Goal: Download file/media

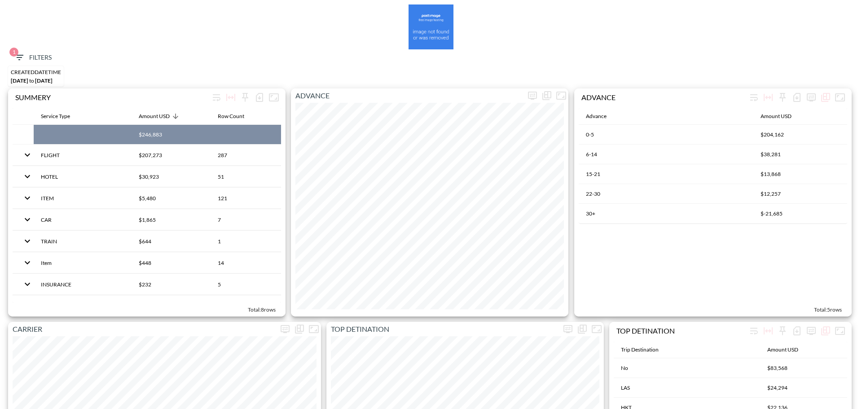
click at [46, 55] on span "1 Filters" at bounding box center [33, 57] width 38 height 11
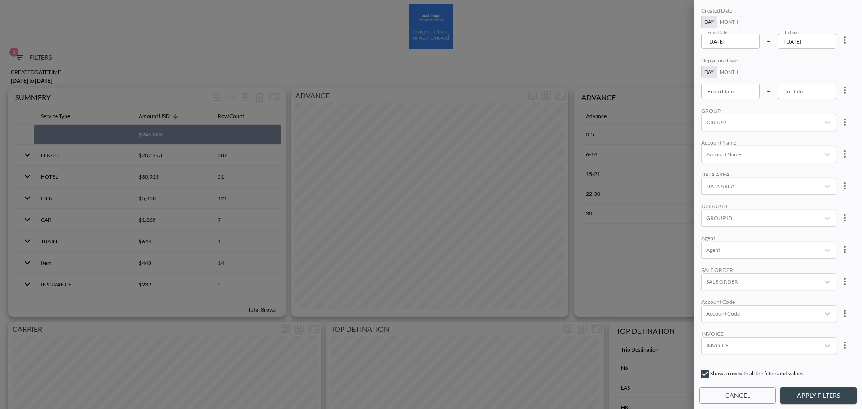
click at [840, 39] on icon "more" at bounding box center [845, 40] width 11 height 11
click at [829, 59] on li "Clear" at bounding box center [812, 61] width 81 height 16
click at [737, 16] on button "Month" at bounding box center [729, 22] width 25 height 13
click at [736, 37] on input "From Month" at bounding box center [730, 41] width 59 height 15
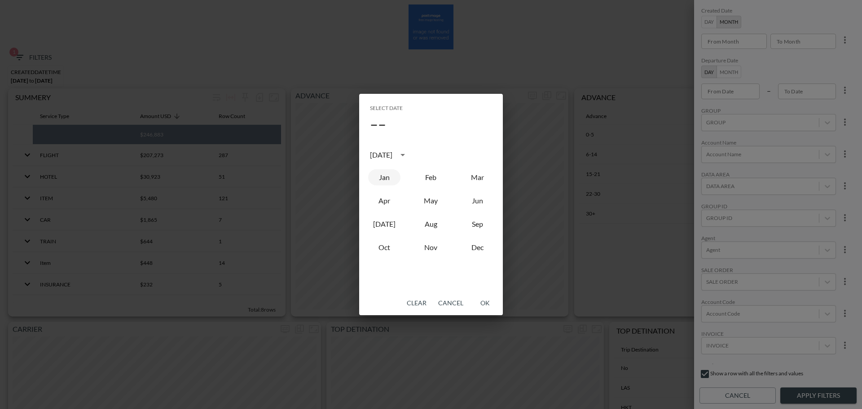
click at [385, 174] on button "Jan" at bounding box center [384, 177] width 32 height 16
type input "2025-01"
click at [486, 304] on button "OK" at bounding box center [485, 303] width 29 height 17
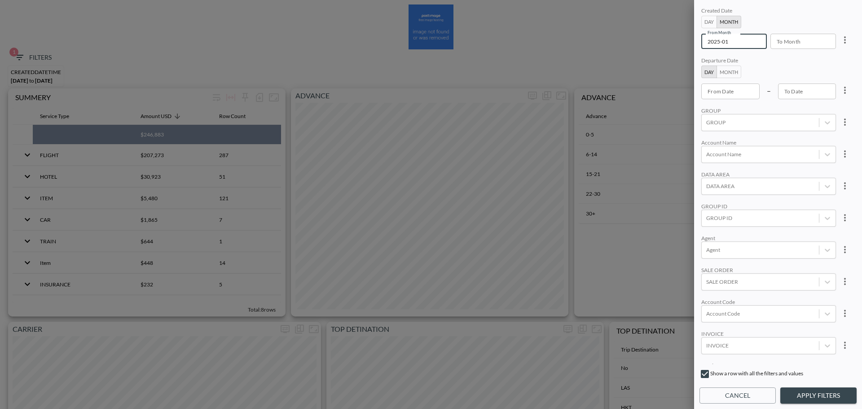
click at [819, 35] on input "To Month" at bounding box center [800, 41] width 59 height 15
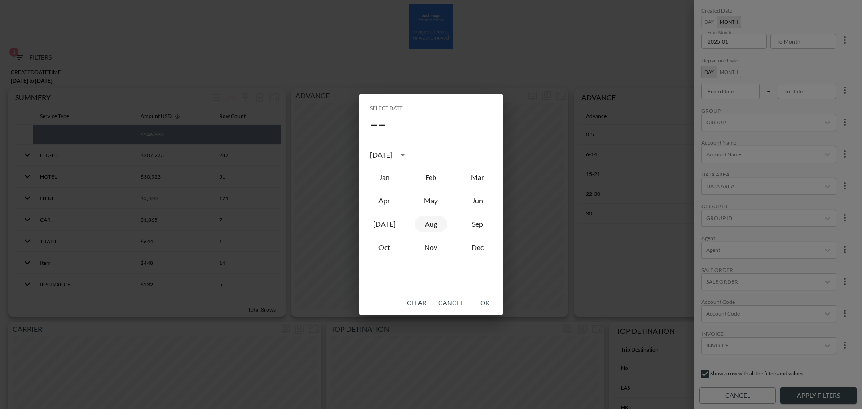
click at [427, 224] on button "Aug" at bounding box center [431, 224] width 32 height 16
type input "2025-08"
click at [485, 303] on button "OK" at bounding box center [485, 303] width 29 height 17
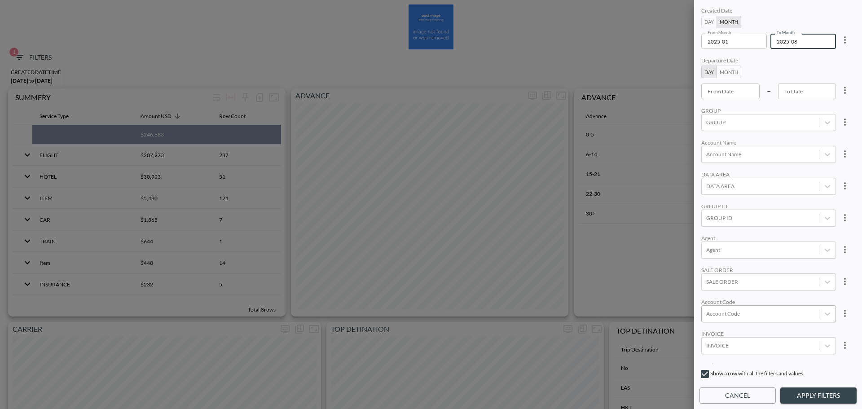
click at [730, 313] on div at bounding box center [760, 313] width 108 height 9
click at [743, 275] on div "Create "KNDN"" at bounding box center [782, 282] width 157 height 14
type input "KNDN"
click at [794, 231] on div "Created Date Day Month From Month 2025-01 From Month To Month 2025-08 To Month …" at bounding box center [778, 184] width 157 height 359
click at [811, 391] on button "Apply Filters" at bounding box center [818, 396] width 76 height 17
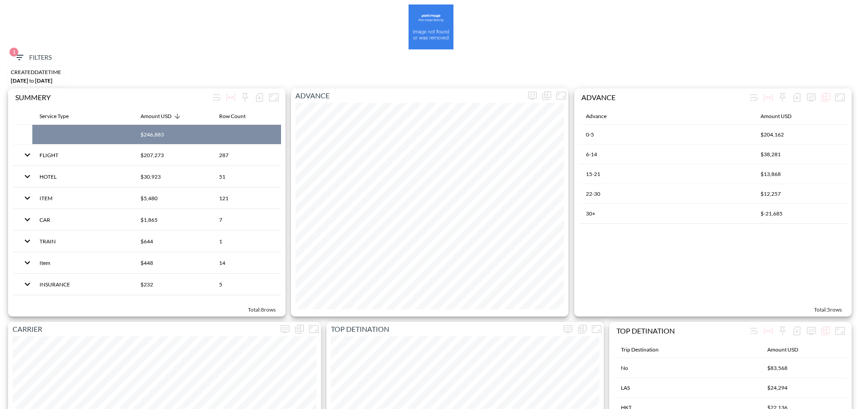
click at [8, 60] on div "1 Filters" at bounding box center [430, 57] width 853 height 17
click at [13, 58] on button "1 Filters" at bounding box center [32, 57] width 45 height 17
click at [824, 68] on li "Clear" at bounding box center [812, 61] width 81 height 16
type input "YYYY-MM-DD"
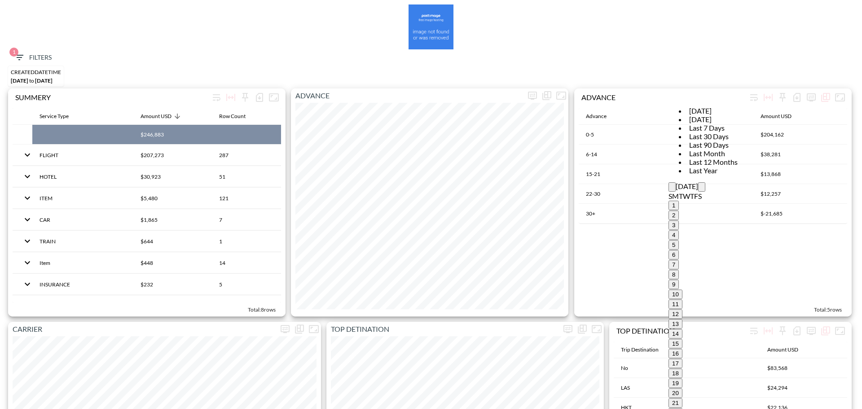
click at [672, 189] on icon "Previous month" at bounding box center [672, 189] width 0 height 0
type input "2025-09-01"
type input "YYYY-MM-DD"
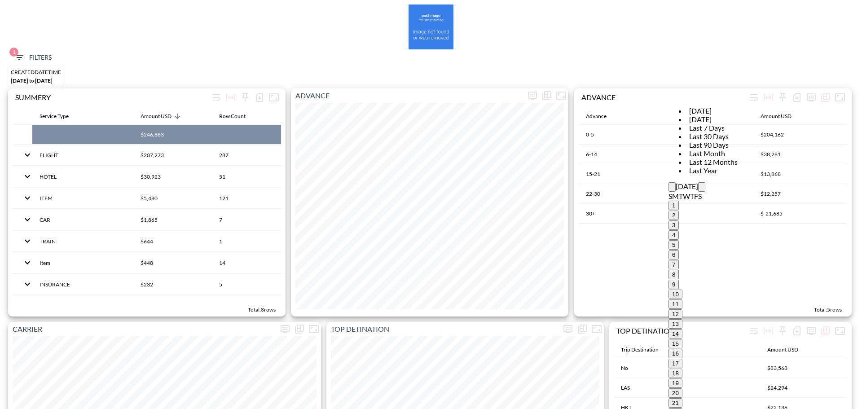
type input "2025-10-25"
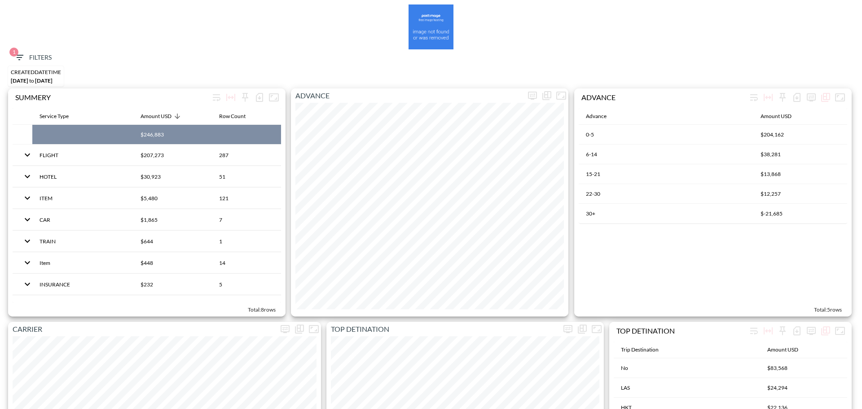
type input "BLU"
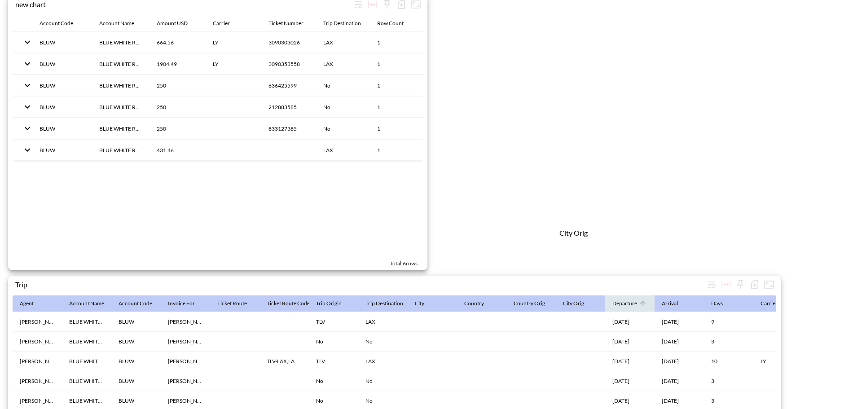
scroll to position [1388, 0]
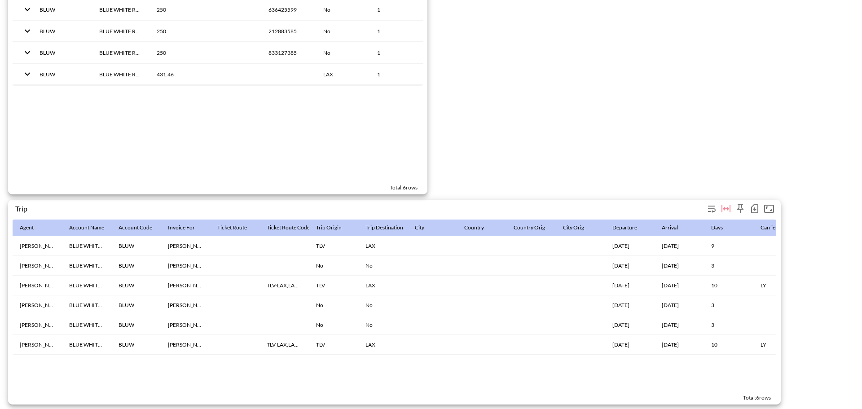
click at [754, 203] on icon "button" at bounding box center [755, 208] width 11 height 11
click at [679, 219] on li "Download CSV ( 6 Rows )" at bounding box center [710, 223] width 101 height 16
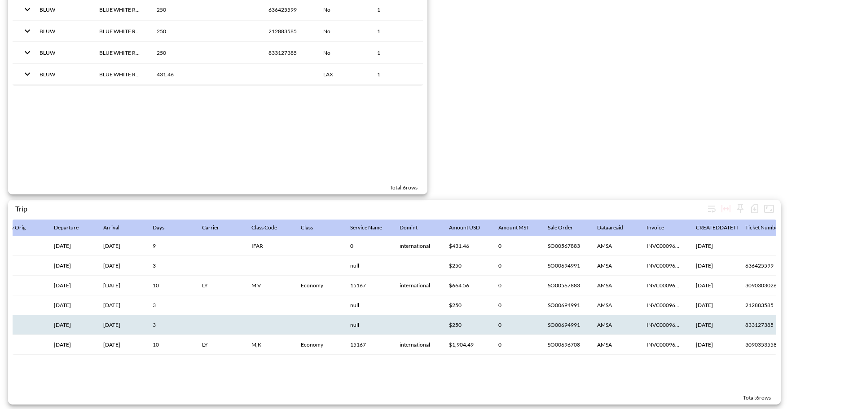
scroll to position [0, 536]
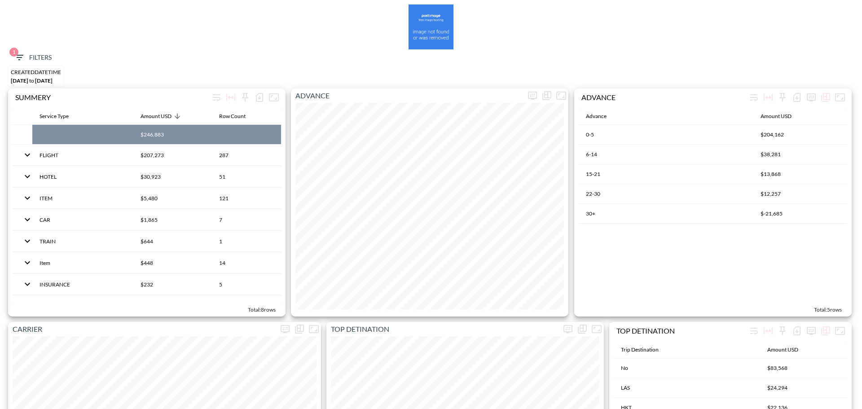
click at [26, 54] on span "1 Filters" at bounding box center [33, 57] width 38 height 11
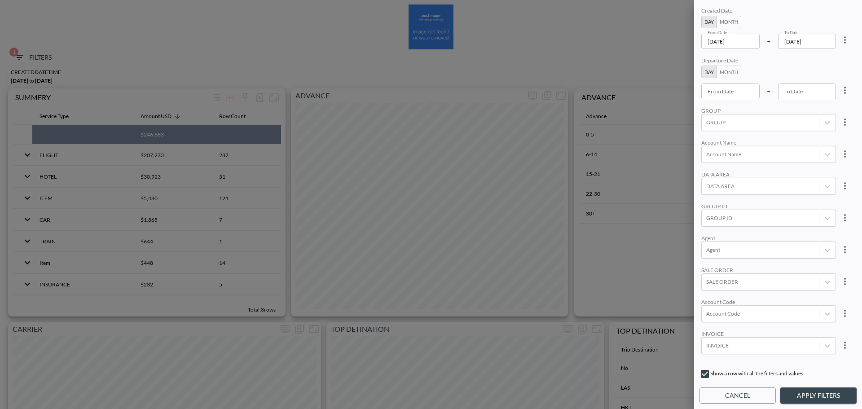
click at [846, 37] on icon "more" at bounding box center [845, 40] width 11 height 11
click at [832, 57] on li "Clear" at bounding box center [812, 61] width 81 height 16
type input "YYYY-MM-DD"
click at [733, 35] on input "YYYY-MM-DD" at bounding box center [730, 41] width 58 height 15
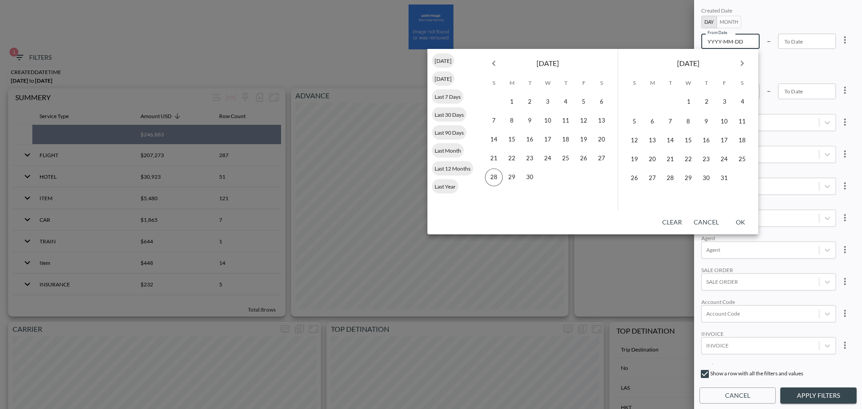
click at [495, 59] on icon "Previous month" at bounding box center [494, 63] width 11 height 11
click at [494, 57] on button "Previous month" at bounding box center [494, 63] width 18 height 18
click at [537, 177] on button "29" at bounding box center [530, 177] width 18 height 18
type input "2025-07-29"
type input "YYYY-MM-DD"
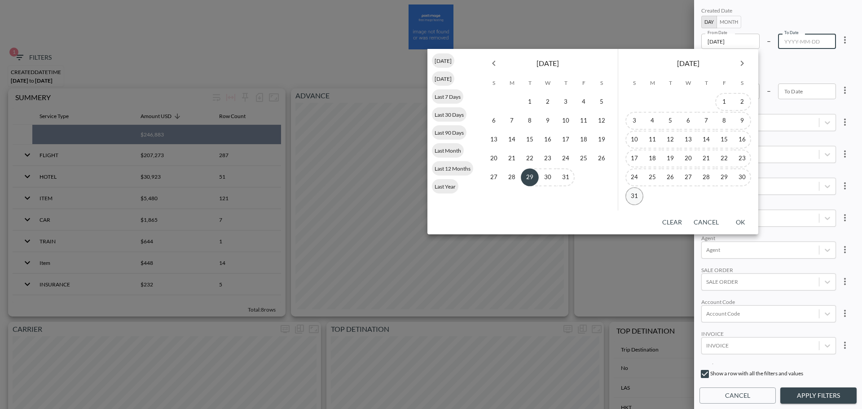
click at [637, 194] on button "31" at bounding box center [635, 196] width 18 height 18
type input "2025-08-31"
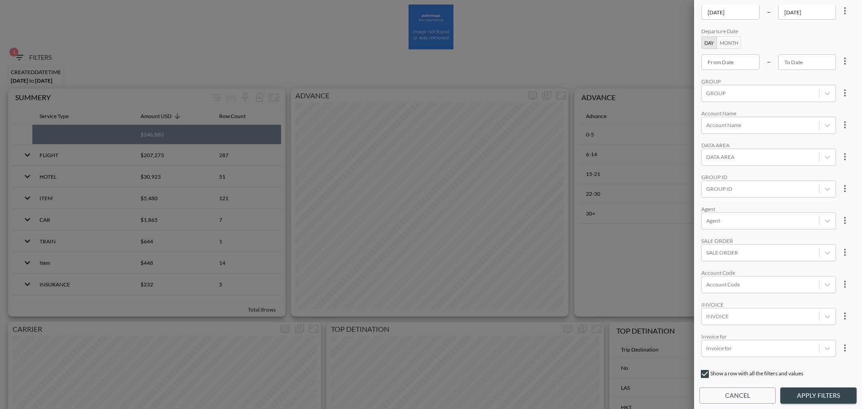
scroll to position [45, 0]
click at [741, 271] on div at bounding box center [760, 269] width 108 height 9
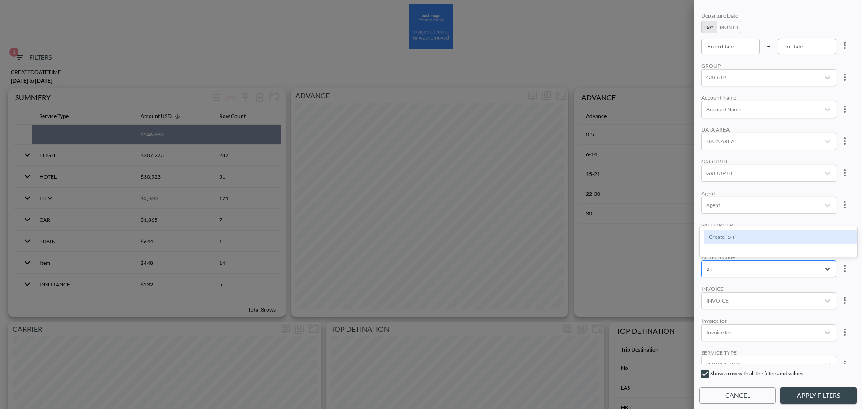
type input "ד"
click at [708, 240] on input "[PERSON_NAME]" at bounding box center [708, 239] width 19 height 19
type input "[PERSON_NAME]"
click at [772, 192] on div "Agent" at bounding box center [768, 193] width 135 height 7
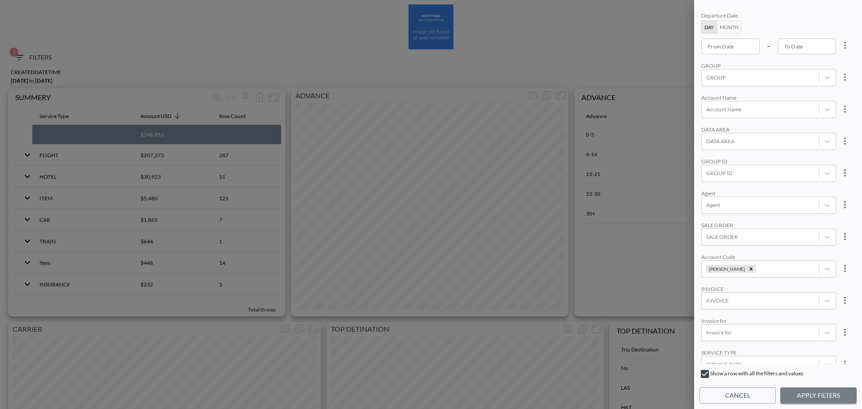
click at [808, 400] on button "Apply Filters" at bounding box center [818, 396] width 76 height 17
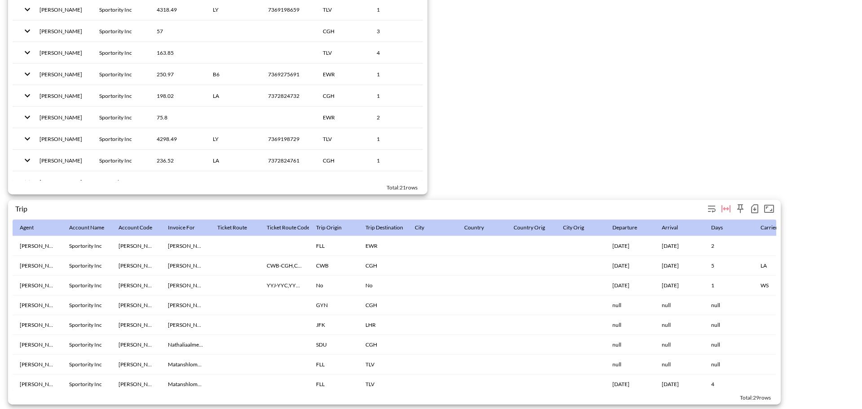
scroll to position [1388, 0]
click at [753, 205] on icon "button" at bounding box center [755, 208] width 11 height 11
click at [675, 225] on li "Download CSV ( 29 Rows )" at bounding box center [709, 223] width 106 height 16
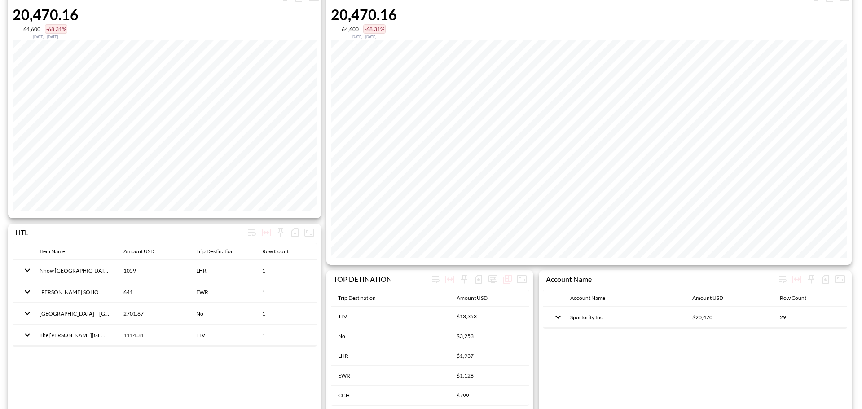
scroll to position [355, 0]
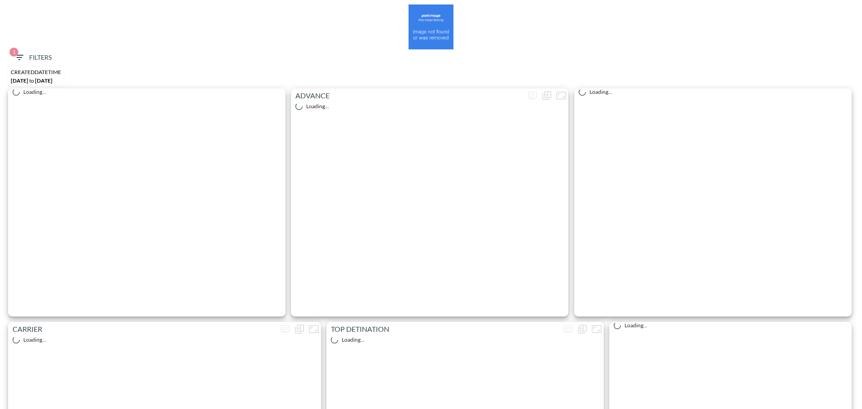
click at [26, 54] on span "1 Filters" at bounding box center [33, 57] width 38 height 11
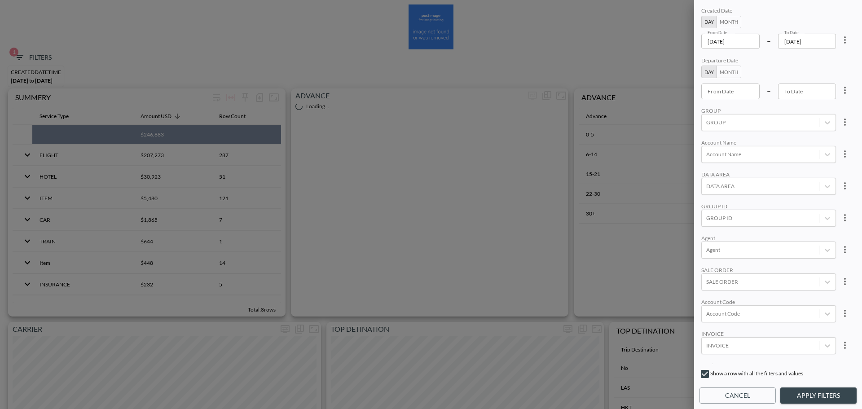
click at [750, 40] on input "[DATE]" at bounding box center [730, 41] width 58 height 15
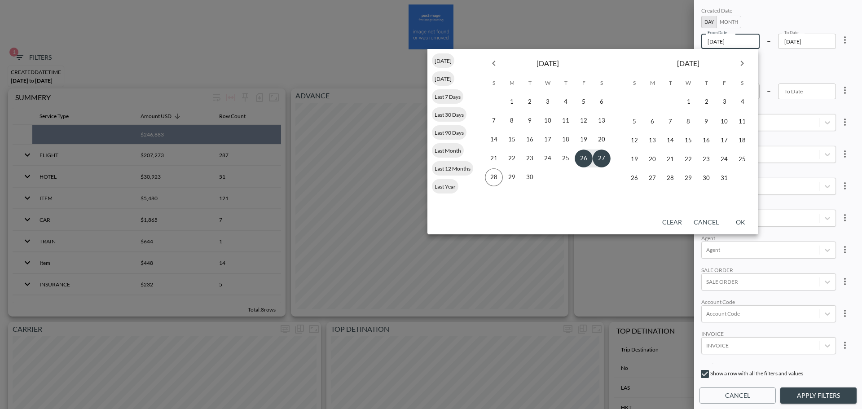
click at [500, 65] on button "Previous month" at bounding box center [494, 63] width 18 height 18
click at [494, 64] on icon "Previous month" at bounding box center [494, 63] width 11 height 11
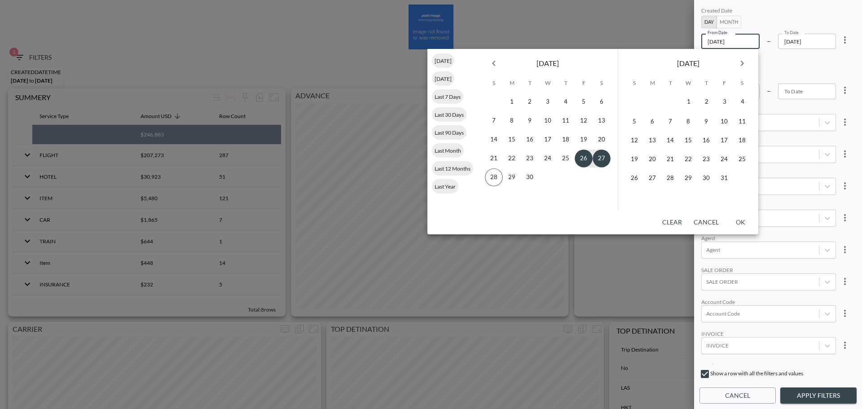
click at [494, 64] on icon "Previous month" at bounding box center [494, 63] width 11 height 11
click at [547, 101] on button "1" at bounding box center [548, 102] width 18 height 18
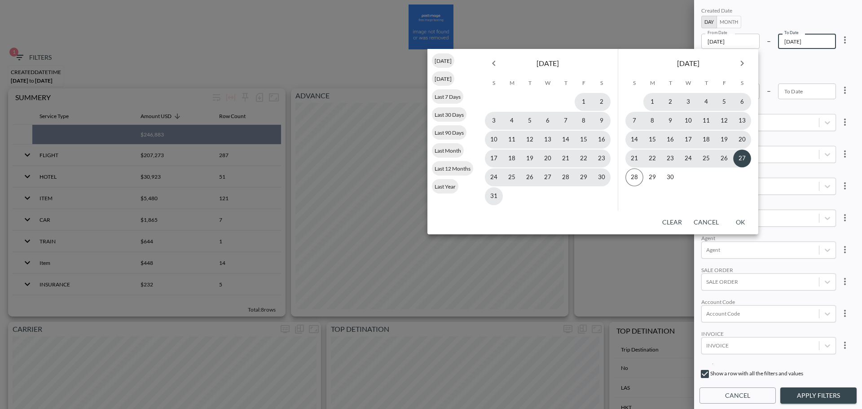
type input "[DATE]"
click at [630, 175] on button "28" at bounding box center [635, 177] width 18 height 18
type input "2025-09-28"
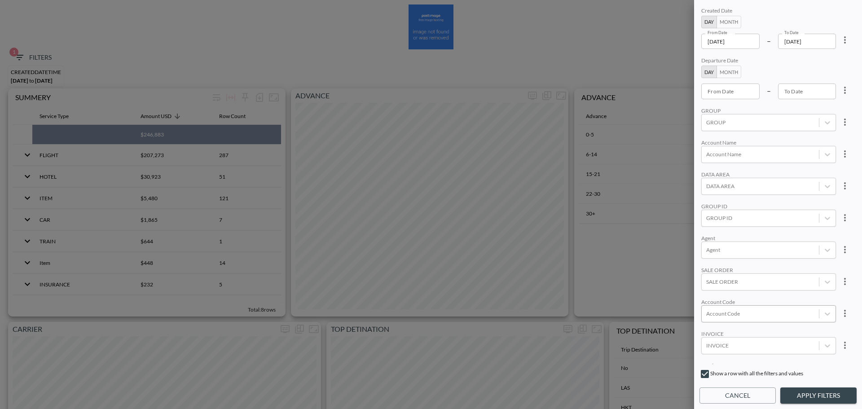
click at [770, 316] on div at bounding box center [760, 313] width 108 height 9
click at [708, 281] on input "[PERSON_NAME]" at bounding box center [708, 284] width 19 height 19
type input "spry"
click at [777, 232] on div "Created Date Day Month From Date 2025-01-01 From Date – To Date 2025-09-28 To D…" at bounding box center [778, 184] width 157 height 359
click at [829, 398] on button "Apply Filters" at bounding box center [818, 396] width 76 height 17
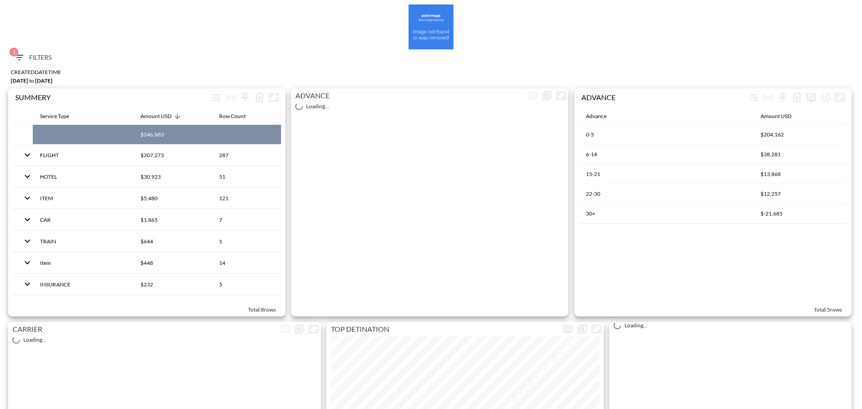
click at [44, 60] on span "1 Filters" at bounding box center [33, 57] width 38 height 11
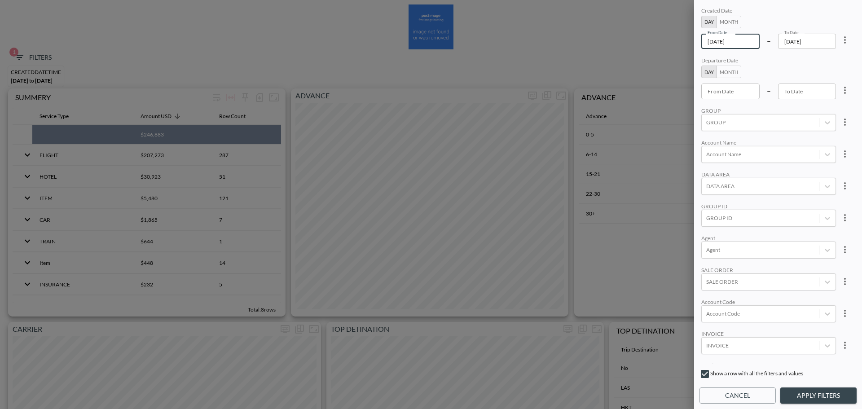
click at [746, 38] on input "[DATE]" at bounding box center [730, 41] width 58 height 15
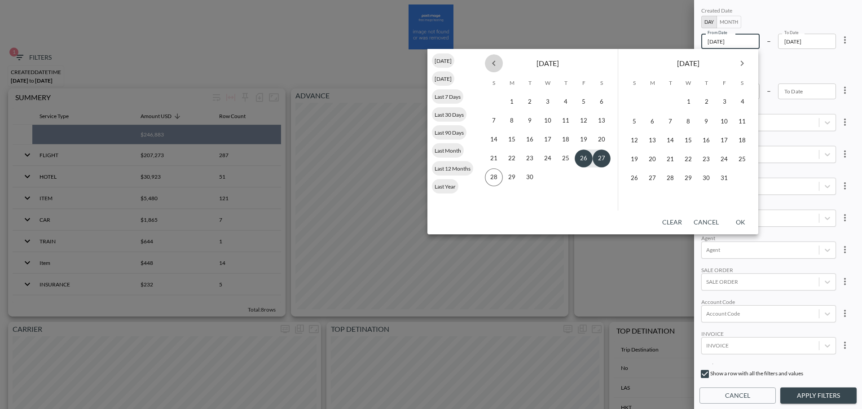
click at [498, 63] on icon "Previous month" at bounding box center [494, 63] width 11 height 11
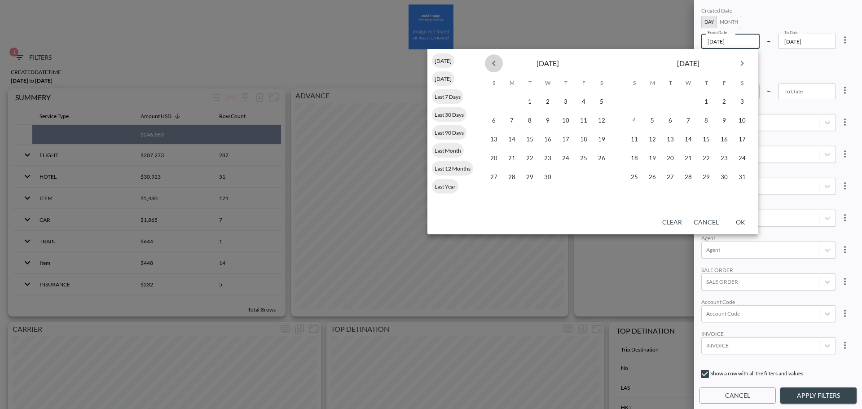
click at [498, 63] on icon "Previous month" at bounding box center [494, 63] width 11 height 11
click at [551, 101] on button "1" at bounding box center [548, 102] width 18 height 18
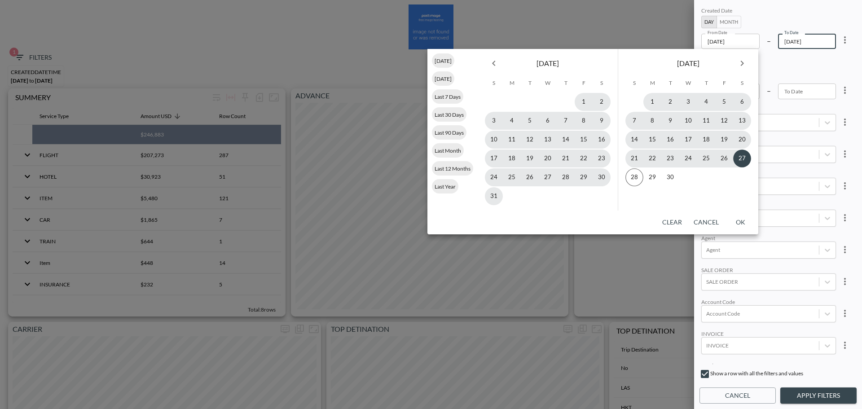
type input "[DATE]"
click at [742, 160] on button "27" at bounding box center [742, 159] width 18 height 18
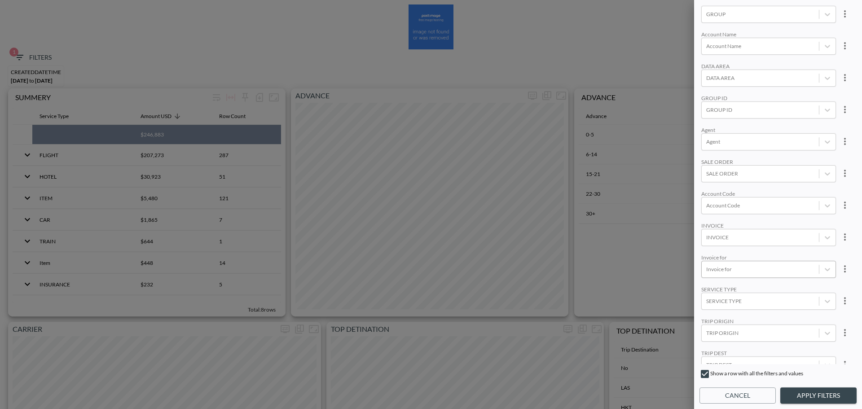
scroll to position [124, 0]
click at [772, 281] on body "BI.P.EYE, Interactive Analytics Dashboards 1 Filters CREATEDDATETIME [DATE] to …" at bounding box center [431, 204] width 862 height 409
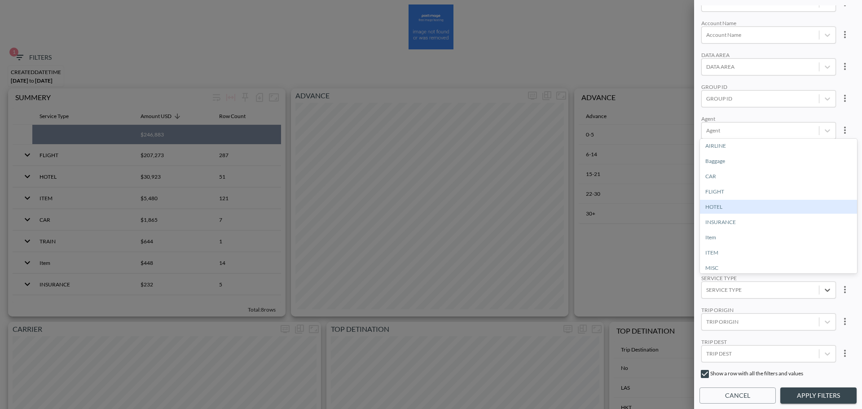
click at [731, 204] on div "HOTEL" at bounding box center [778, 207] width 157 height 14
click at [835, 389] on button "Apply Filters" at bounding box center [818, 396] width 76 height 17
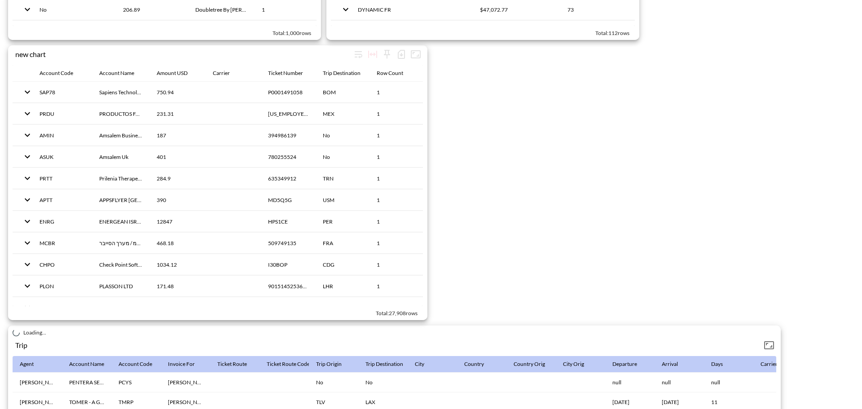
scroll to position [1388, 0]
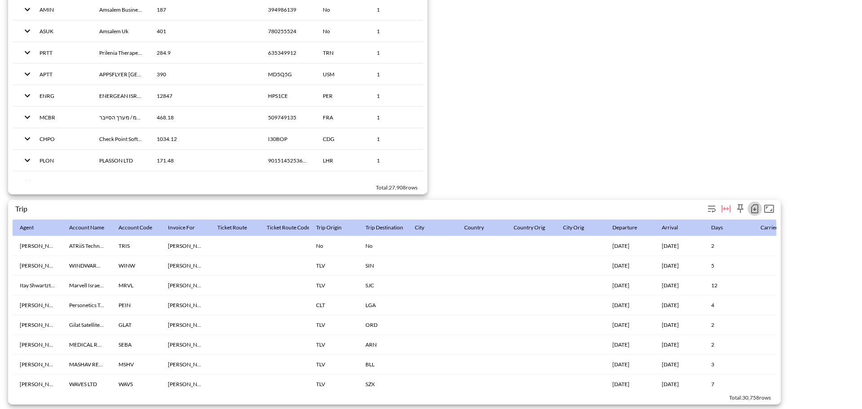
click at [754, 203] on icon "button" at bounding box center [755, 208] width 11 height 11
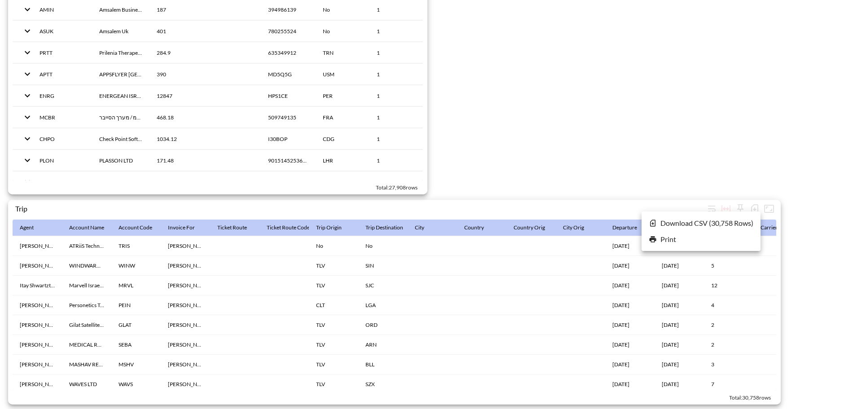
click at [682, 220] on li "Download CSV ( 30,758 Rows )" at bounding box center [701, 223] width 119 height 16
click at [752, 204] on icon "button" at bounding box center [754, 208] width 7 height 9
click at [685, 223] on li "Download CSV ( 30,758 Rows )" at bounding box center [701, 223] width 119 height 16
